Goal: Task Accomplishment & Management: Manage account settings

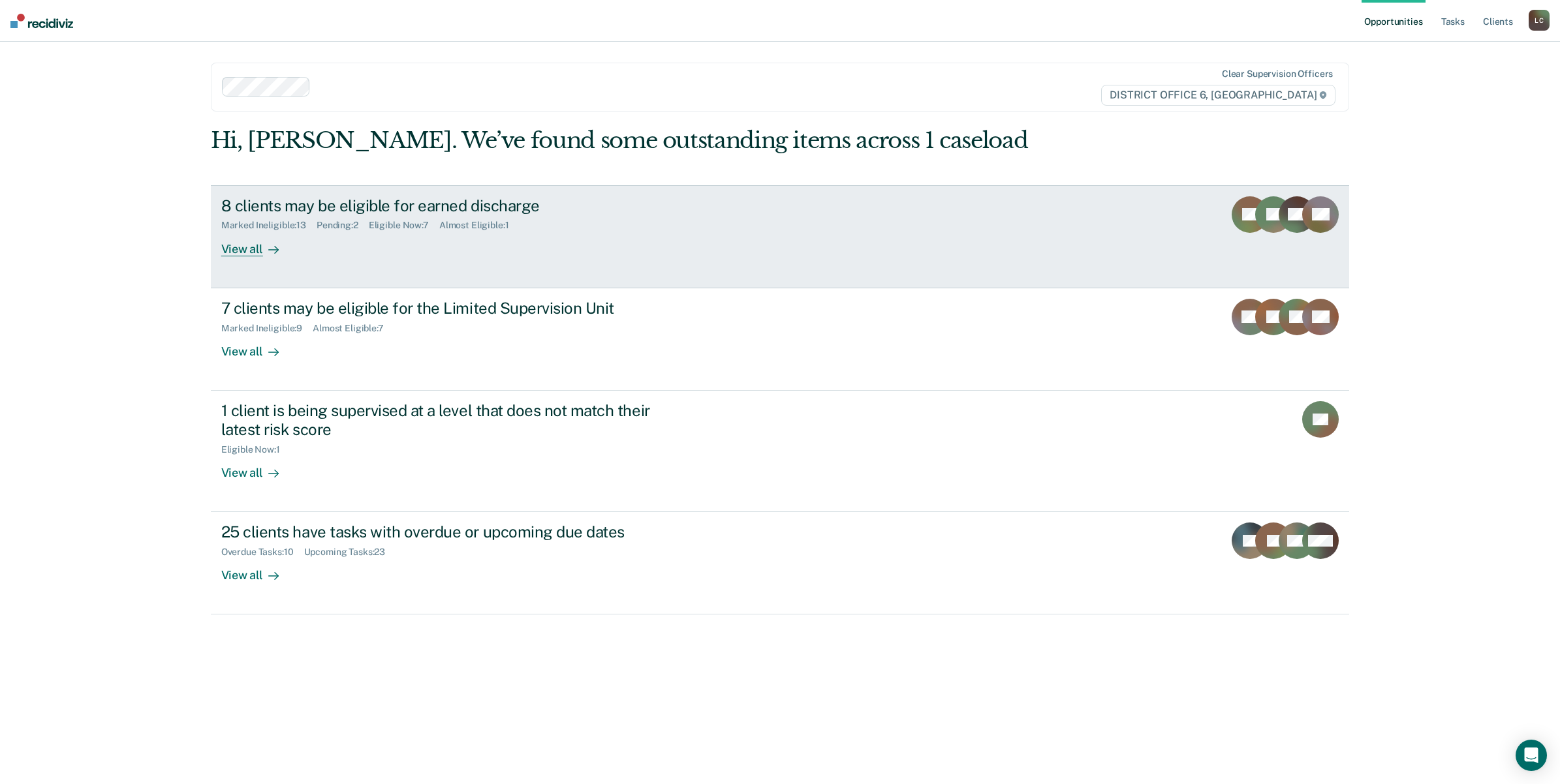
click at [366, 197] on div "8 clients may be eligible for earned discharge" at bounding box center [450, 206] width 458 height 19
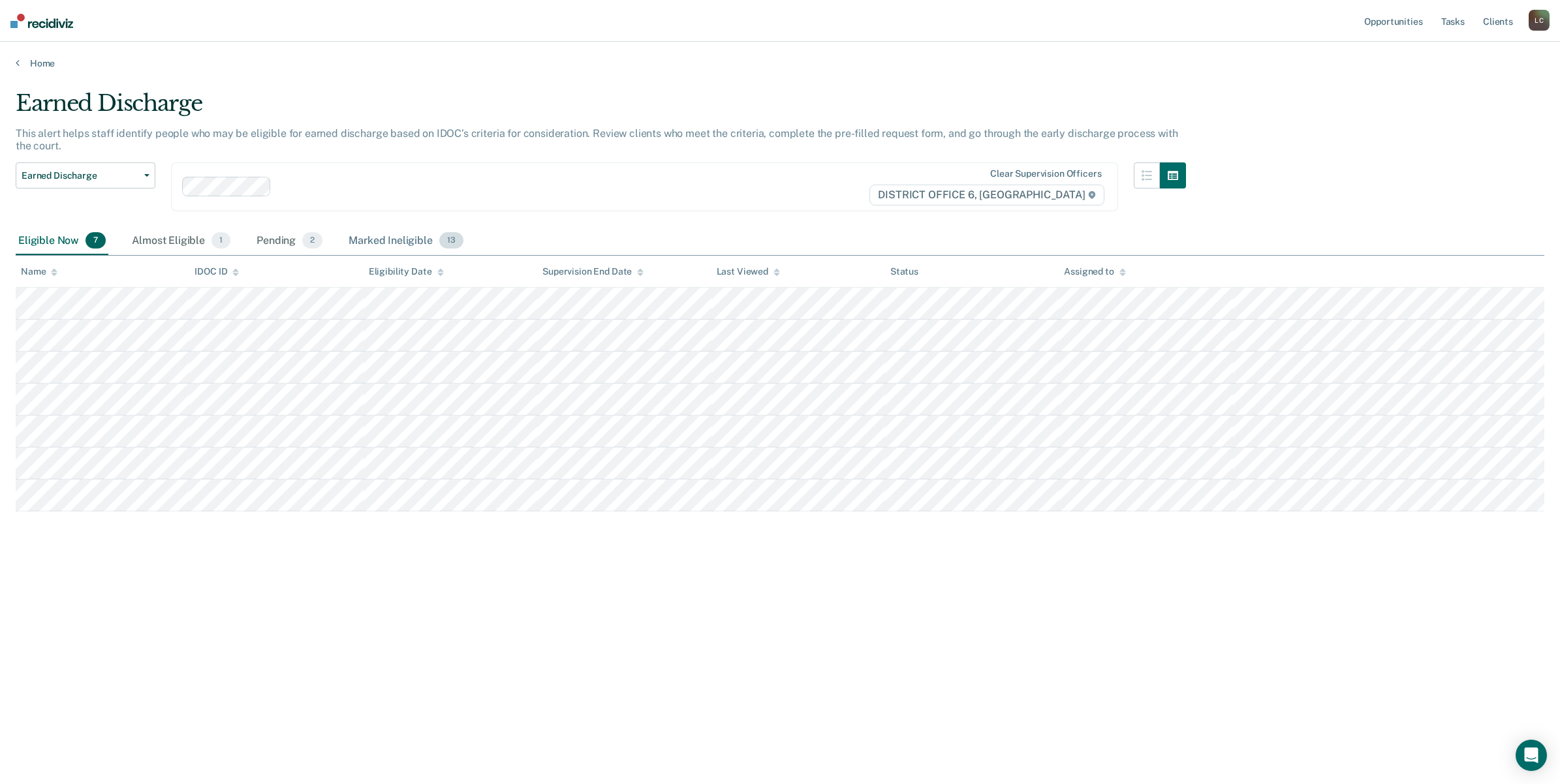
click at [386, 233] on div "Marked Ineligible 13" at bounding box center [405, 241] width 119 height 29
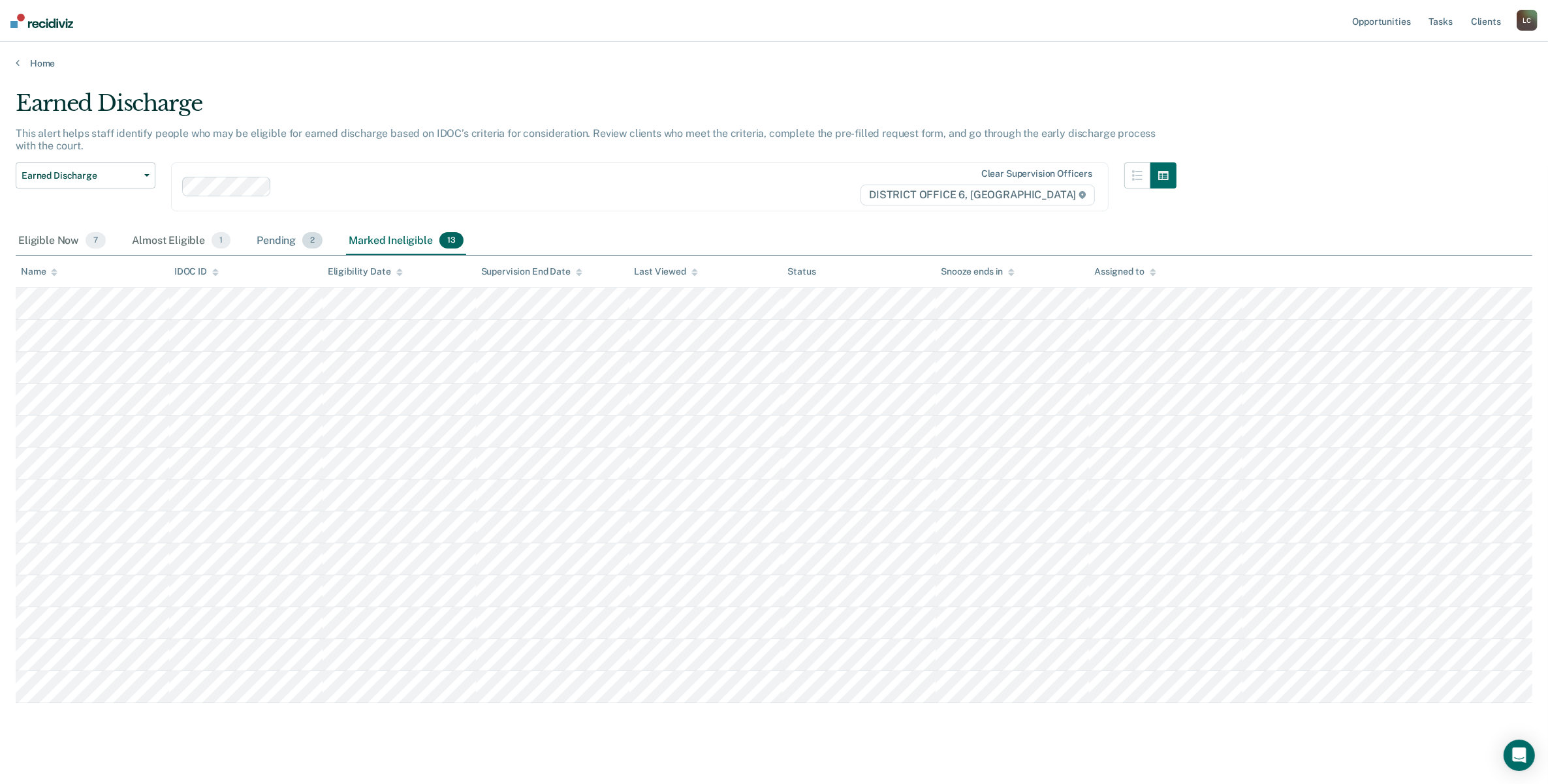
click at [282, 233] on div "Pending 2" at bounding box center [289, 241] width 71 height 29
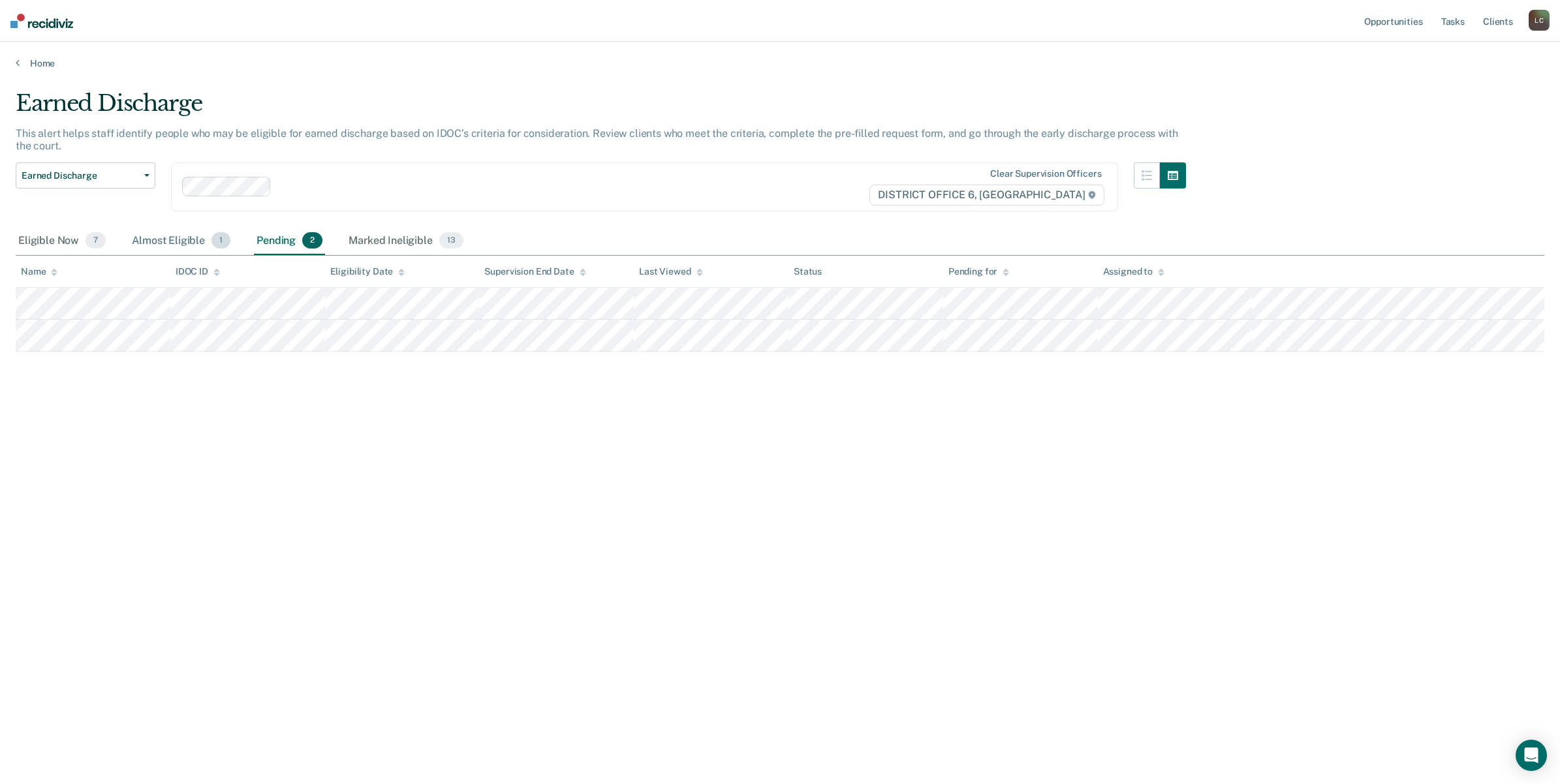
click at [144, 235] on div "Almost Eligible 1" at bounding box center [181, 241] width 104 height 29
click at [36, 239] on div "Eligible Now 7" at bounding box center [61, 241] width 93 height 29
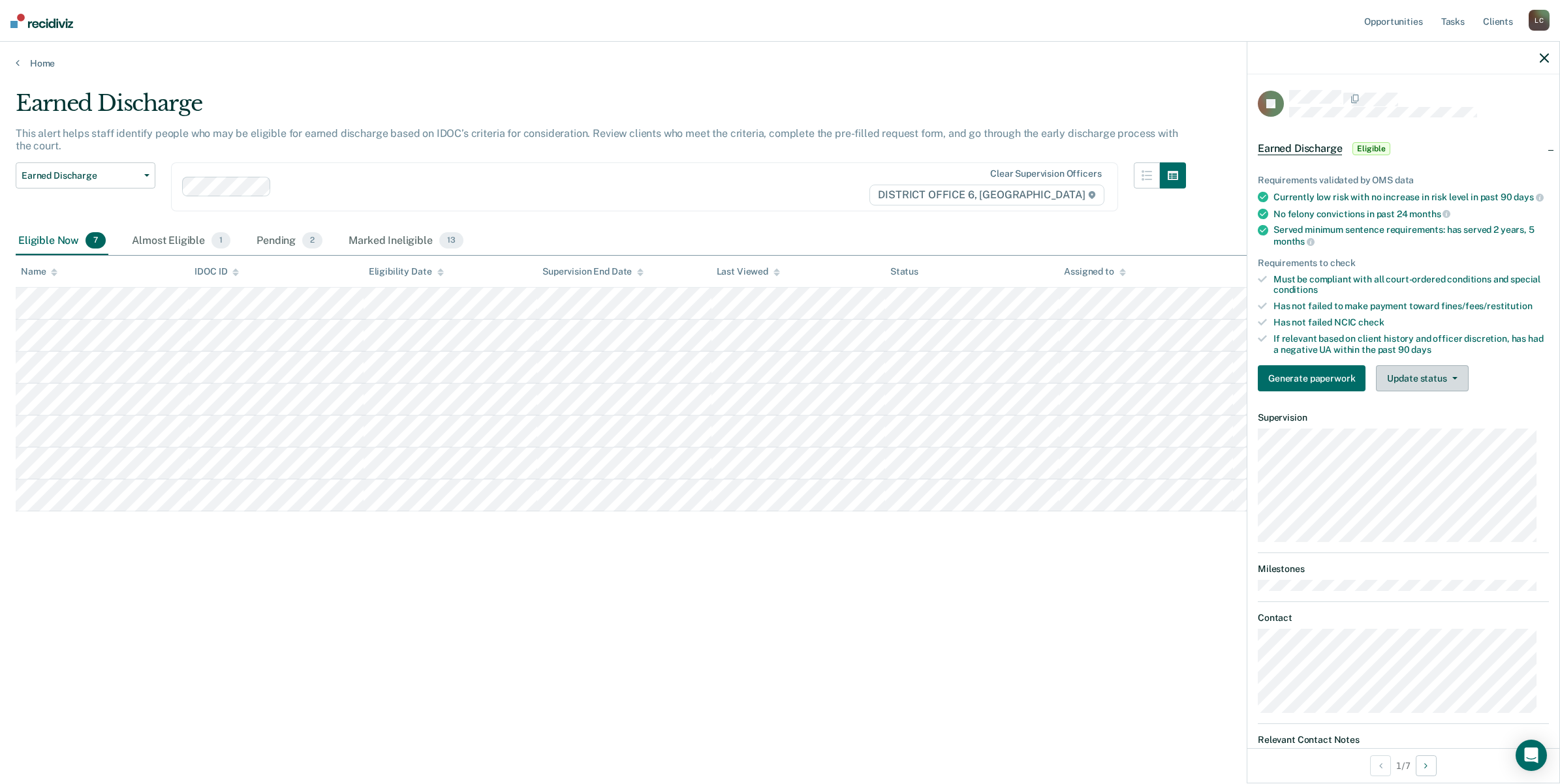
click at [1410, 387] on button "Update status" at bounding box center [1422, 378] width 92 height 26
click at [1418, 438] on button "Mark Ineligible" at bounding box center [1439, 431] width 126 height 21
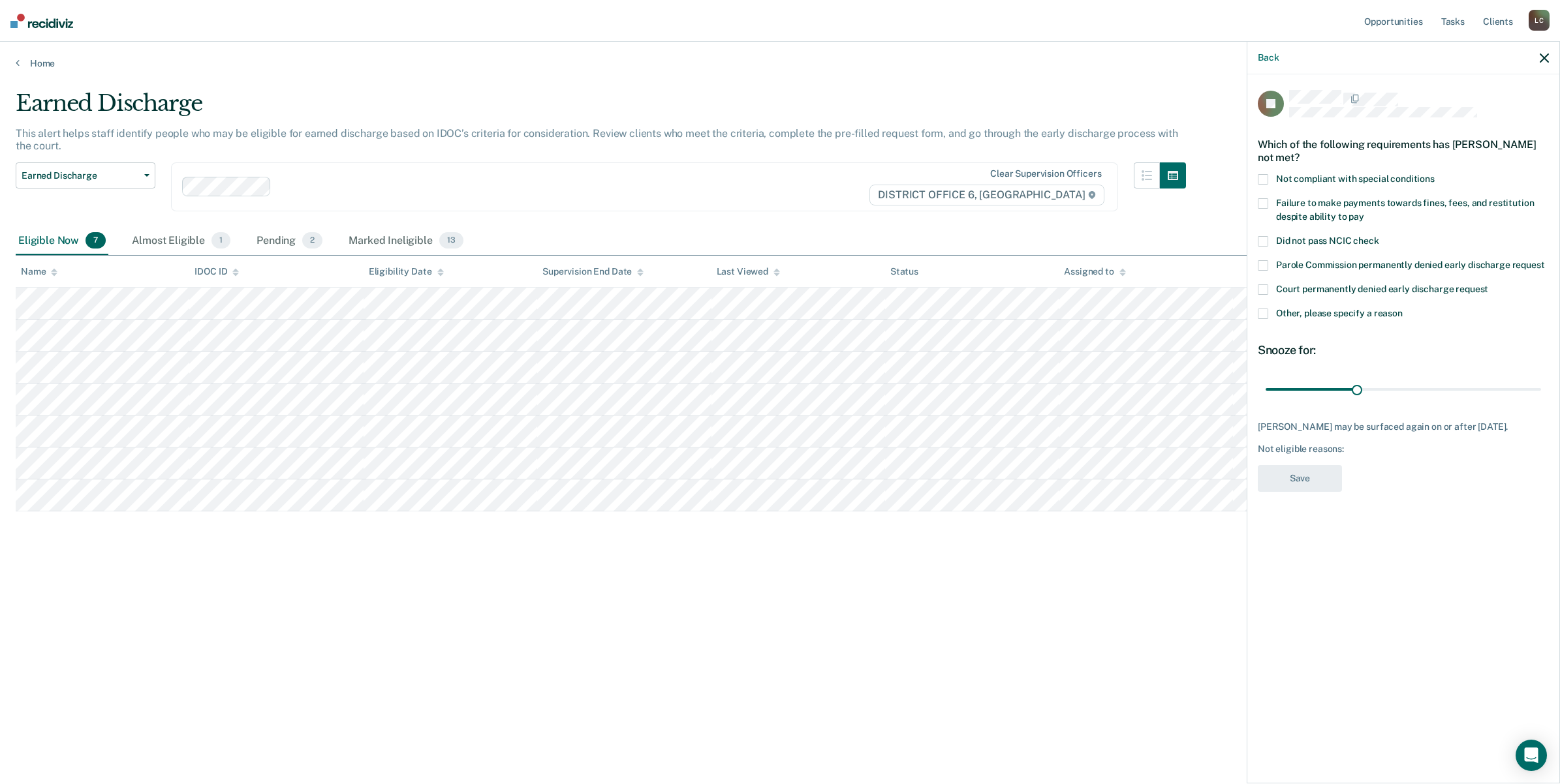
click at [1264, 309] on span at bounding box center [1262, 314] width 10 height 10
click at [1402, 309] on input "Other, please specify a reason" at bounding box center [1402, 309] width 0 height 0
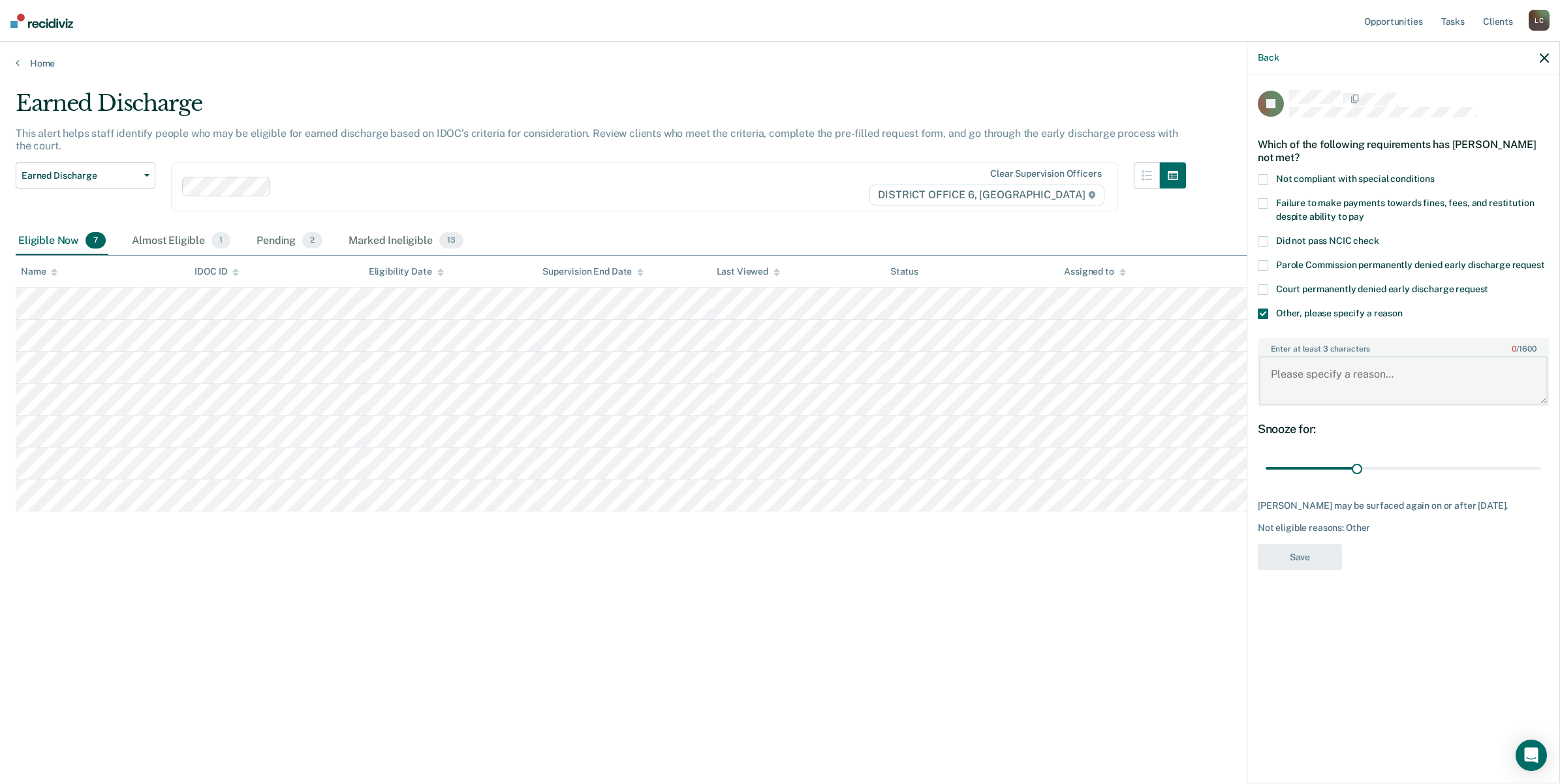
click at [1310, 364] on textarea "Enter at least 3 characters 0 / 1600" at bounding box center [1403, 380] width 289 height 48
type textarea "Pos UA's will look into it in 30 days"
drag, startPoint x: 1313, startPoint y: 539, endPoint x: 1302, endPoint y: 526, distance: 17.0
click at [1308, 544] on button "Save" at bounding box center [1299, 558] width 84 height 26
